Goal: Check status: Check status

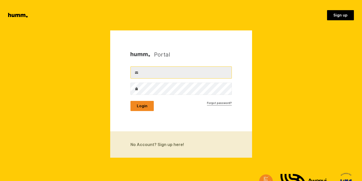
type input "[PERSON_NAME][EMAIL_ADDRESS][DOMAIN_NAME]"
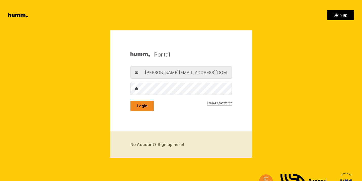
click at [144, 105] on button "Login" at bounding box center [141, 106] width 23 height 10
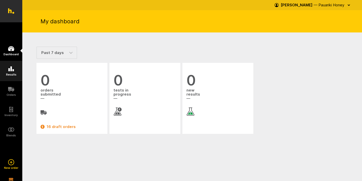
click at [10, 73] on h5 "Results" at bounding box center [11, 74] width 10 height 3
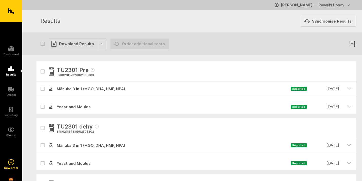
click at [351, 44] on icon "button" at bounding box center [352, 44] width 8 height 8
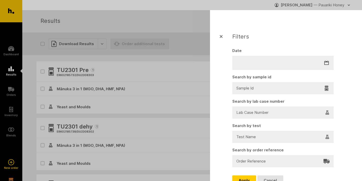
click at [271, 90] on div at bounding box center [283, 88] width 92 height 7
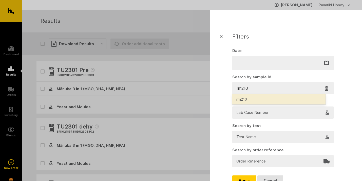
type input "rm2102"
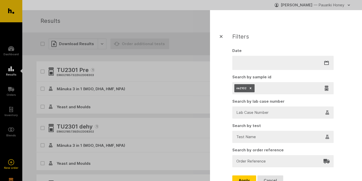
scroll to position [25, 0]
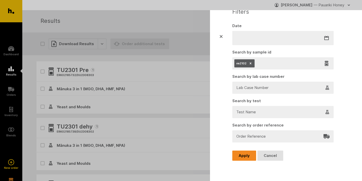
click at [245, 156] on button "Apply" at bounding box center [244, 155] width 24 height 10
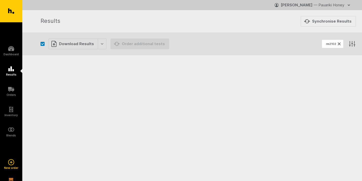
click at [339, 43] on icon "button" at bounding box center [339, 44] width 3 height 3
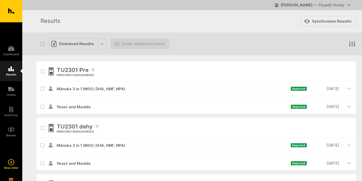
click at [10, 69] on icon at bounding box center [11, 68] width 6 height 5
click at [351, 44] on icon "button" at bounding box center [352, 44] width 8 height 8
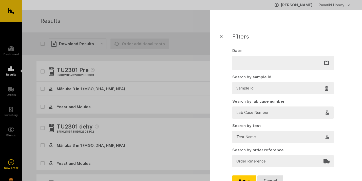
click at [264, 88] on div at bounding box center [283, 88] width 92 height 7
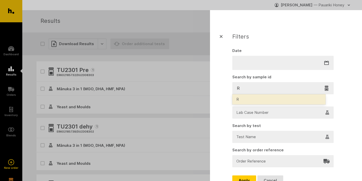
type input "RM"
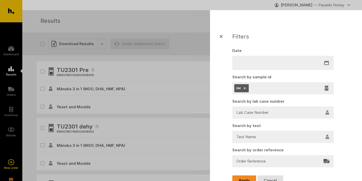
click at [242, 179] on button "Apply" at bounding box center [244, 180] width 24 height 10
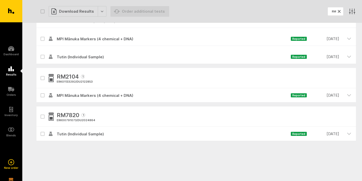
scroll to position [778, 0]
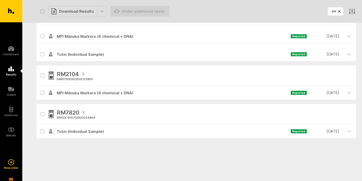
click at [99, 94] on span "MPI Mānuka Markers (4 chemical + DNA)" at bounding box center [172, 93] width 238 height 6
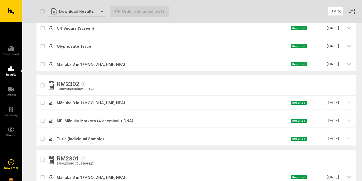
scroll to position [0, 0]
